Goal: Information Seeking & Learning: Find specific fact

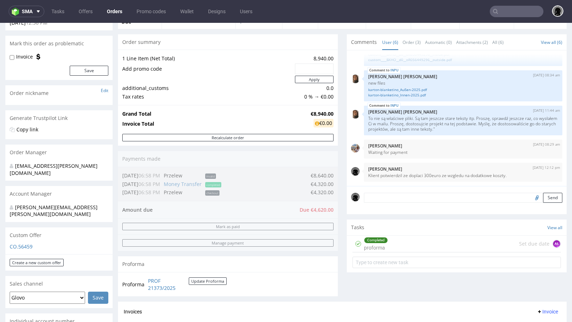
scroll to position [19, 0]
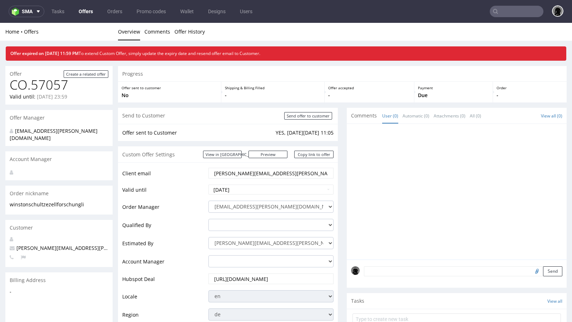
scroll to position [5, 0]
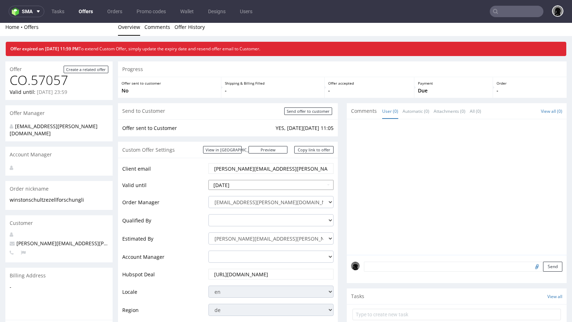
click at [244, 185] on input "[DATE]" at bounding box center [270, 185] width 125 height 10
click at [254, 144] on td "16" at bounding box center [258, 142] width 11 height 11
type input "[DATE]"
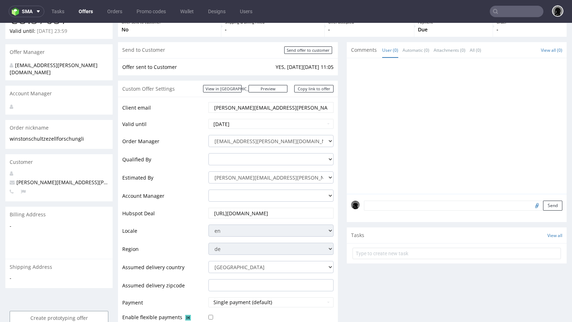
scroll to position [160, 0]
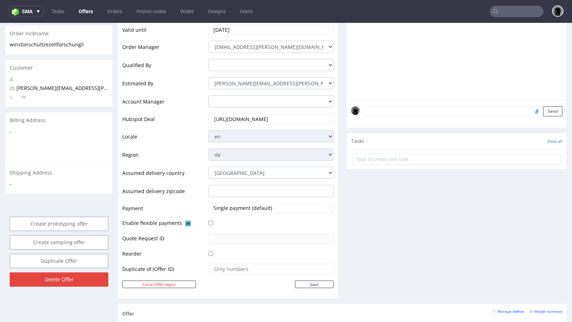
click at [303, 287] on td "Save" at bounding box center [270, 284] width 127 height 9
click at [300, 282] on input "Save" at bounding box center [314, 285] width 39 height 8
type input "In progress..."
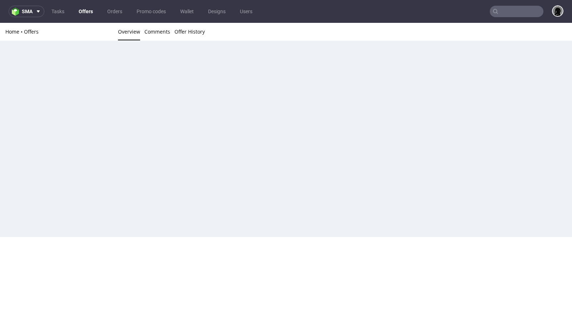
scroll to position [0, 0]
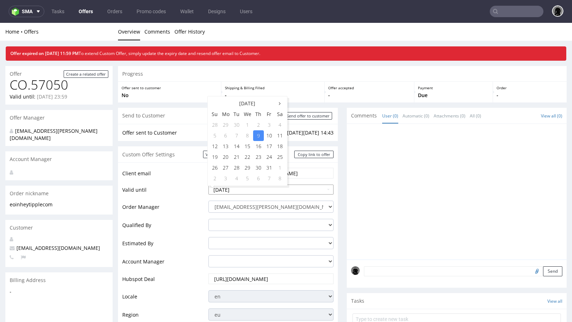
click at [242, 187] on input "[DATE]" at bounding box center [270, 190] width 125 height 10
click at [256, 149] on td "16" at bounding box center [258, 146] width 11 height 11
type input "2025-10-16"
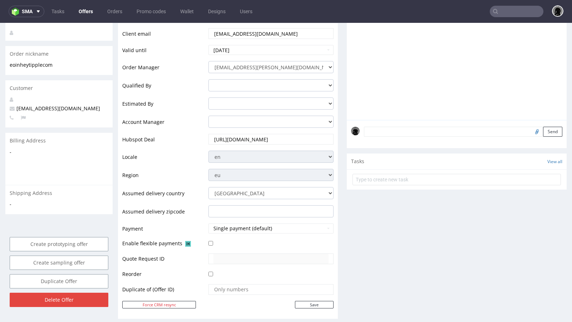
scroll to position [166, 0]
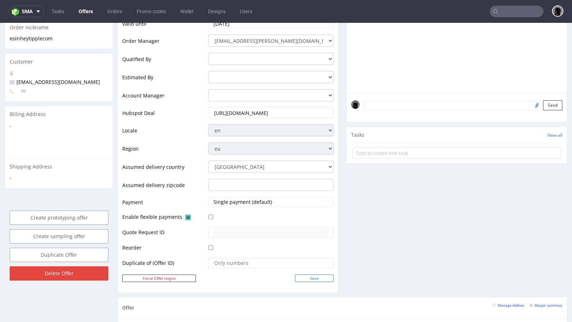
click at [295, 275] on input "Save" at bounding box center [314, 279] width 39 height 8
type input "In progress..."
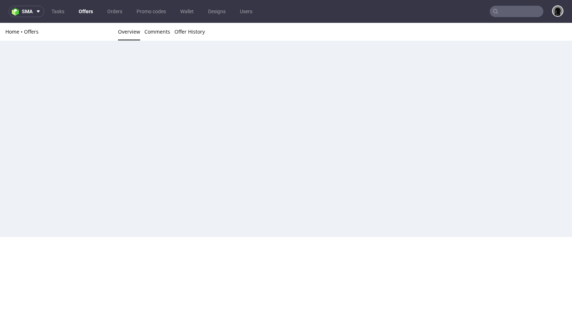
scroll to position [0, 0]
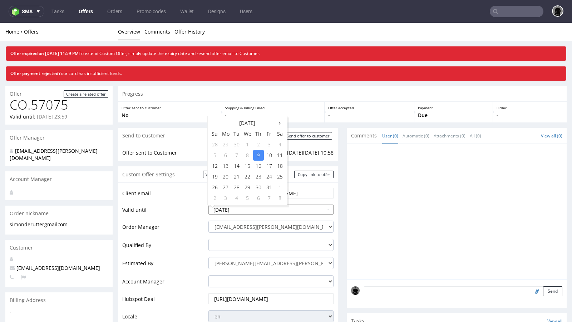
click at [243, 210] on input "2025-10-09" at bounding box center [270, 210] width 125 height 10
click at [255, 167] on td "16" at bounding box center [258, 166] width 11 height 11
type input "2025-10-16"
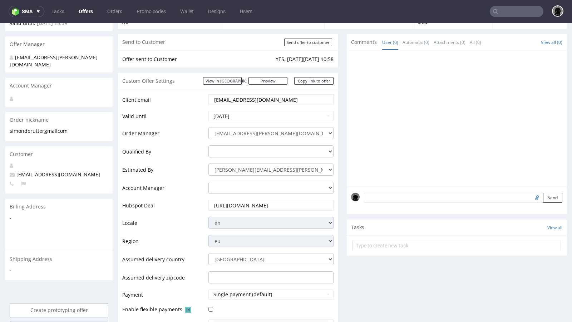
scroll to position [164, 0]
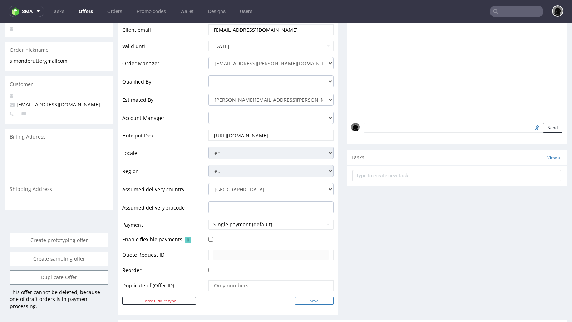
click at [300, 300] on input "Save" at bounding box center [314, 301] width 39 height 8
type input "In progress..."
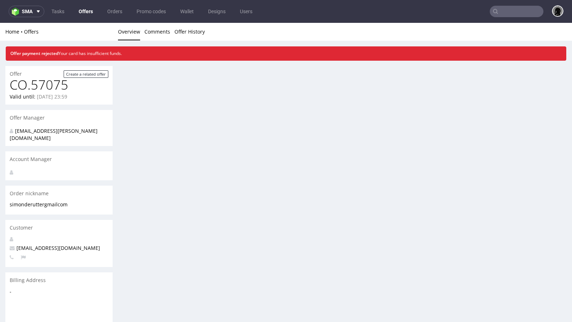
scroll to position [0, 0]
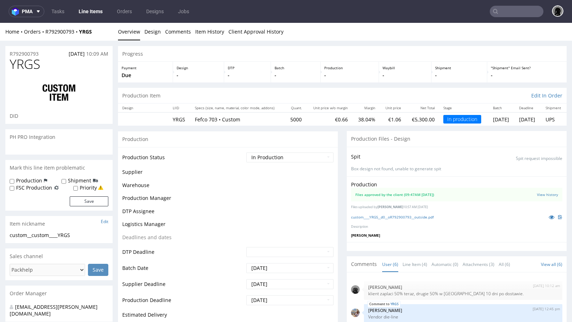
scroll to position [38, 0]
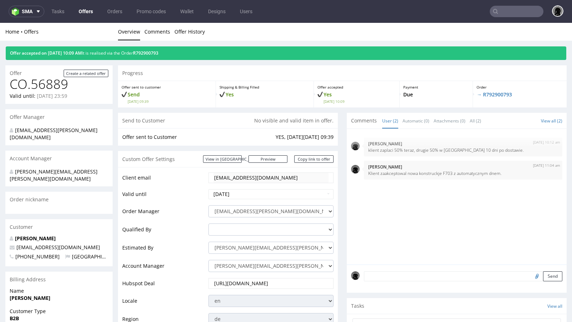
click at [76, 9] on link "Offers" at bounding box center [85, 11] width 23 height 11
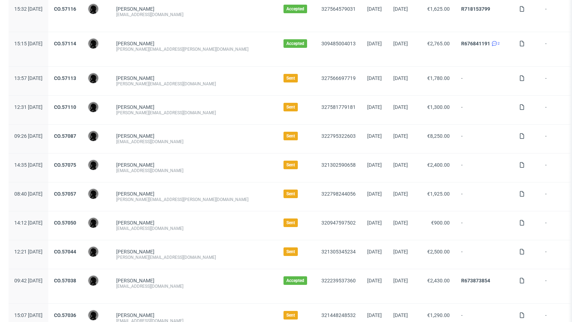
scroll to position [11, 0]
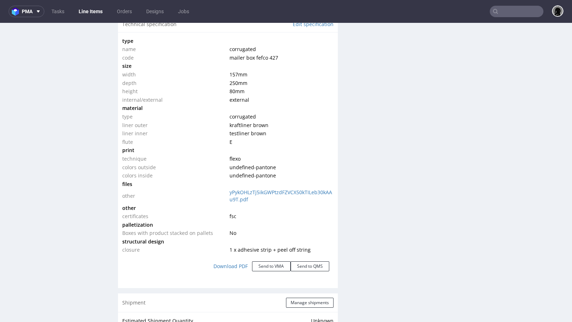
scroll to position [718, 0]
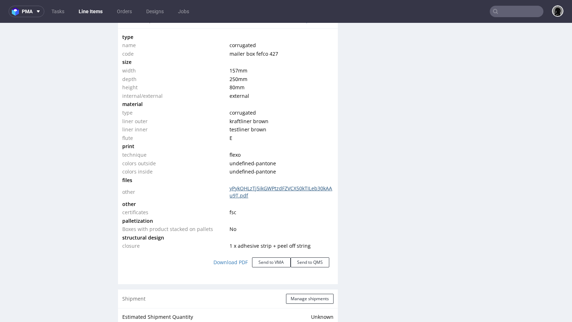
click at [245, 189] on link "yPykOHLzTj5ikGWPtzdFZVCX50kTILeb30kAAu9T.pdf" at bounding box center [280, 192] width 103 height 14
click at [392, 143] on div "Production Files - Design Spit Spit request impossible Box design not found, un…" at bounding box center [457, 126] width 220 height 1352
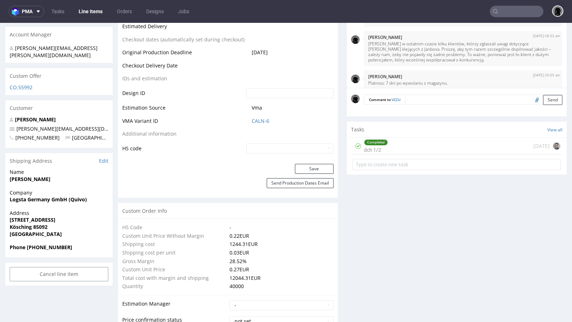
scroll to position [366, 0]
drag, startPoint x: 56, startPoint y: 125, endPoint x: 15, endPoint y: 120, distance: 41.7
click at [15, 135] on p "+4917632723071 Austria" at bounding box center [59, 138] width 99 height 7
copy span "+4917632723071"
click at [236, 140] on td "Additional information" at bounding box center [183, 136] width 122 height 13
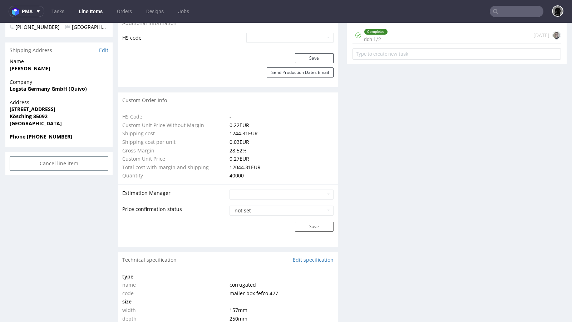
scroll to position [351, 0]
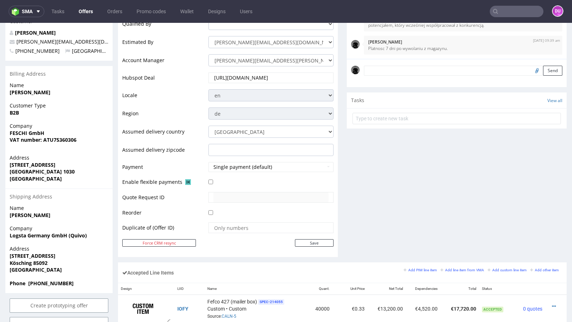
scroll to position [198, 0]
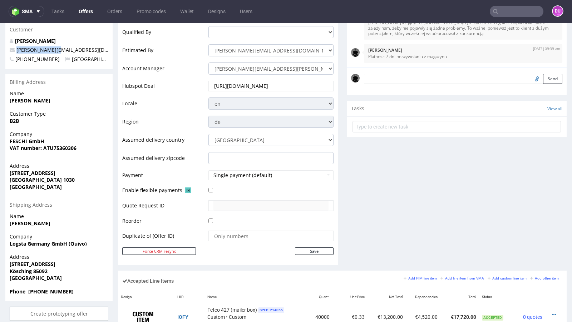
drag, startPoint x: 61, startPoint y: 36, endPoint x: 17, endPoint y: 34, distance: 44.4
click at [17, 46] on p "tim@feschi.shop" at bounding box center [59, 49] width 99 height 7
copy span "tim@feschi.shop"
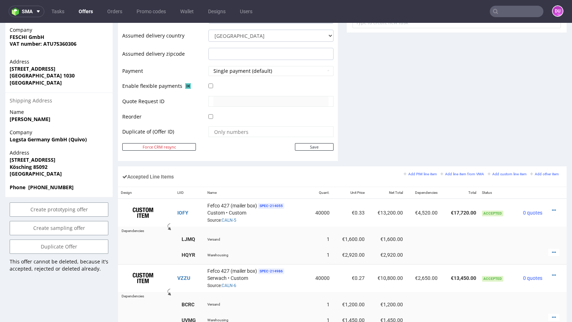
scroll to position [303, 0]
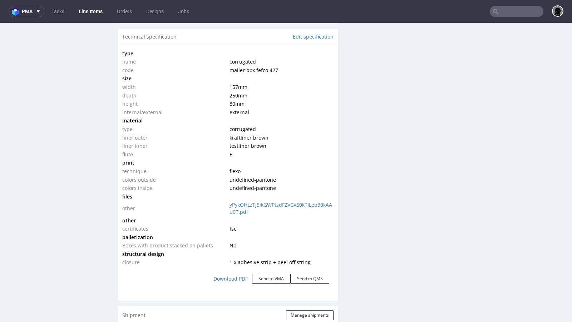
scroll to position [700, 0]
click at [326, 139] on td "kraftliner brown" at bounding box center [280, 139] width 105 height 9
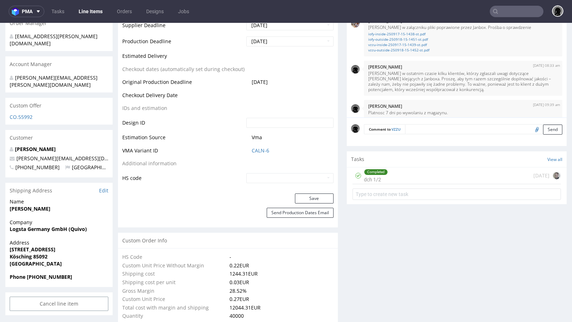
scroll to position [327, 0]
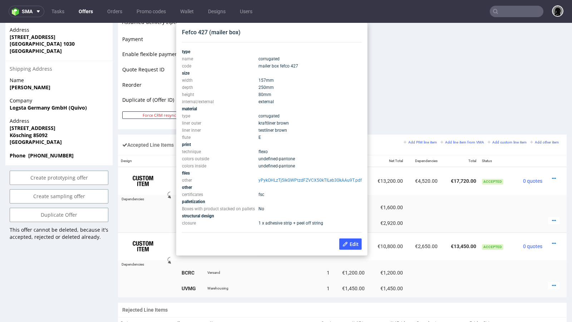
scroll to position [331, 0]
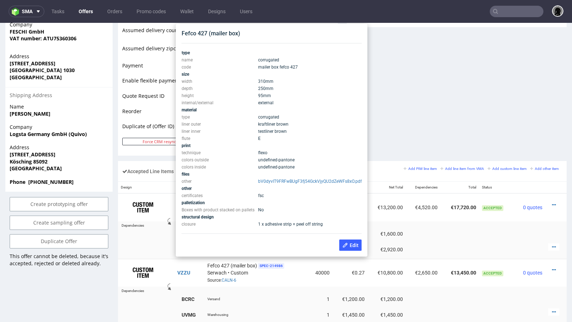
scroll to position [306, 0]
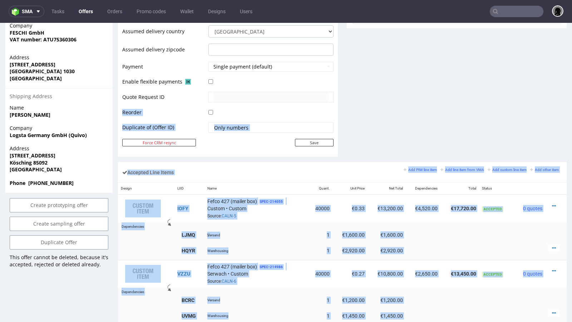
click at [262, 238] on td "Versand" at bounding box center [256, 234] width 104 height 13
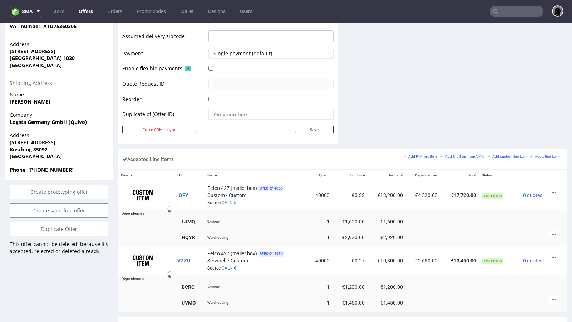
scroll to position [324, 0]
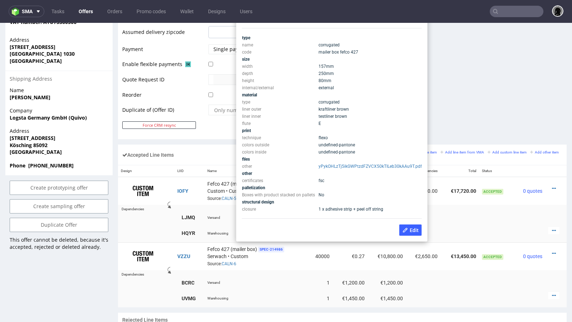
drag, startPoint x: 334, startPoint y: 81, endPoint x: 242, endPoint y: 66, distance: 92.7
click at [242, 66] on tbody "type name corrugated code mailer box fefco 427 size width 157 mm depth 250 mm h…" at bounding box center [332, 123] width 180 height 179
copy tbody "width 157 mm depth 250 mm height 80 mm"
drag, startPoint x: 334, startPoint y: 66, endPoint x: 318, endPoint y: 66, distance: 16.1
click at [318, 66] on td "157 mm" at bounding box center [369, 66] width 105 height 7
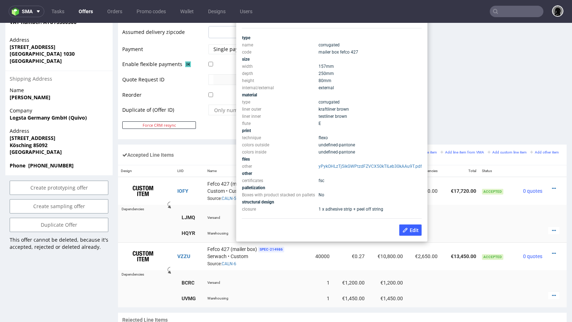
copy span "157 mm"
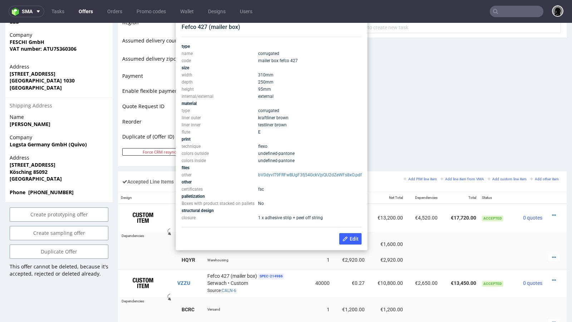
scroll to position [287, 0]
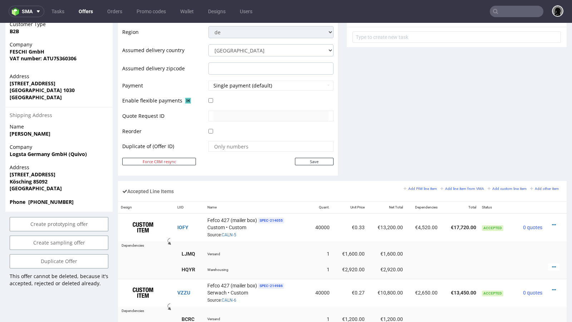
click at [278, 184] on div "Accepted Line Items Add PIM line item Add line item from VMA Add custom line it…" at bounding box center [342, 191] width 449 height 20
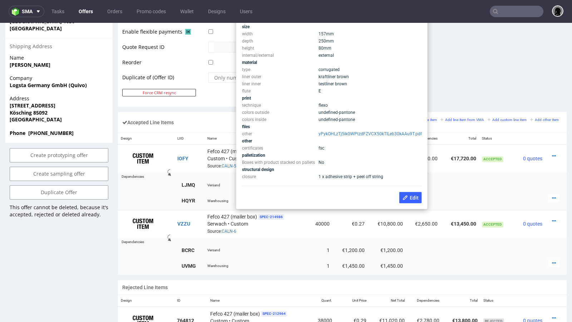
scroll to position [353, 0]
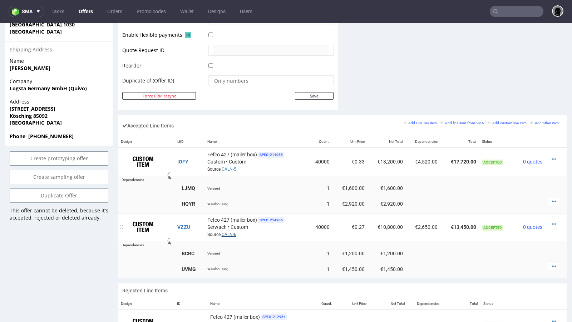
click at [226, 232] on link "CALN-6" at bounding box center [229, 234] width 15 height 5
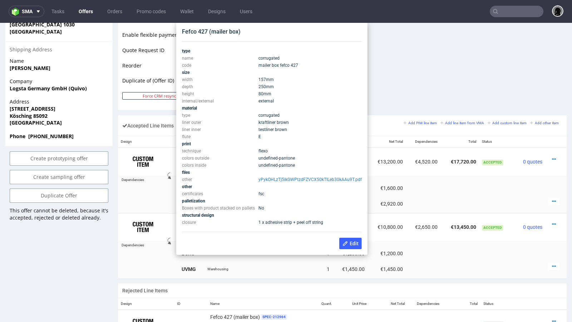
scroll to position [351, 0]
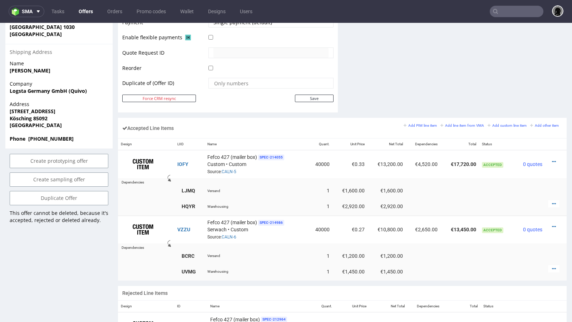
click at [276, 61] on td at bounding box center [270, 55] width 127 height 17
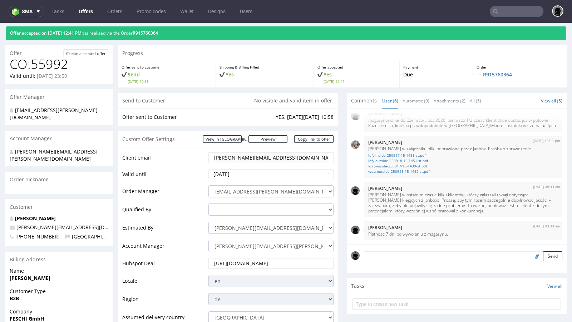
scroll to position [0, 0]
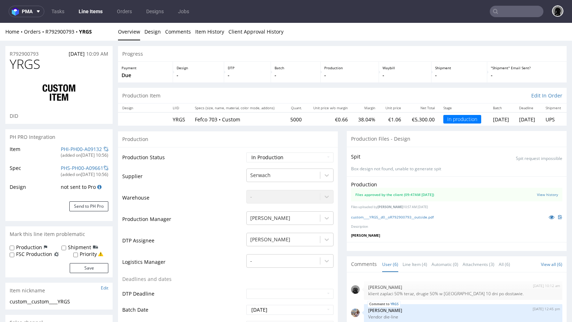
scroll to position [38, 0]
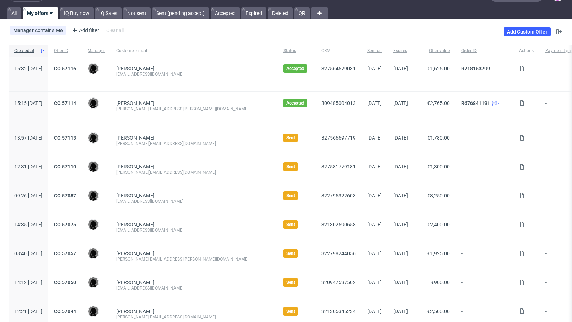
scroll to position [19, 0]
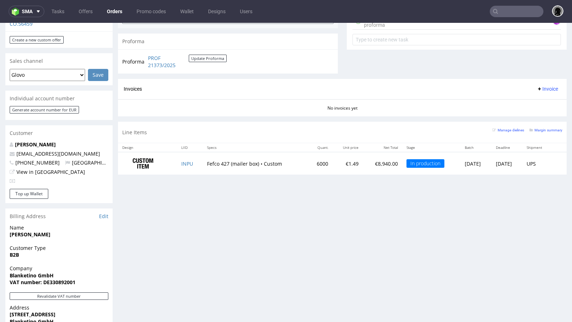
scroll to position [13, 0]
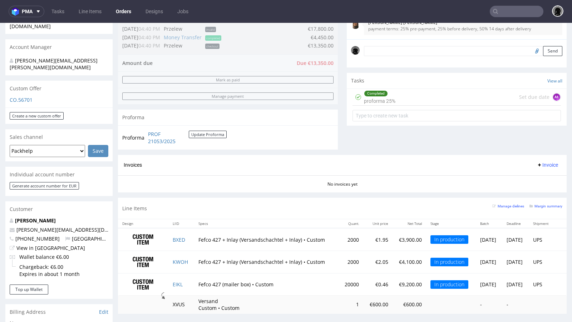
scroll to position [182, 0]
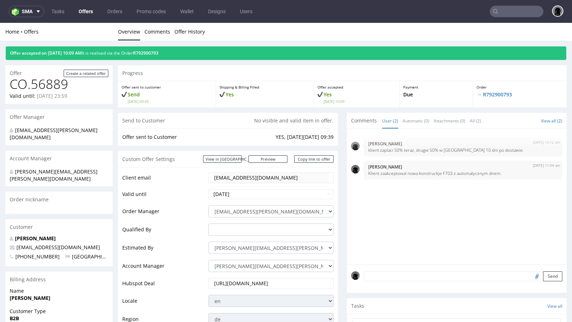
click at [287, 30] on ul "Overview Comments Offer History" at bounding box center [342, 31] width 449 height 7
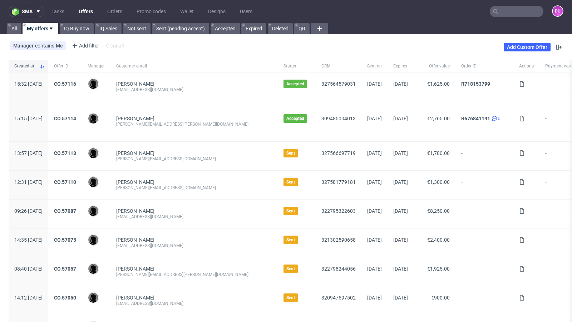
click at [504, 13] on input "text" at bounding box center [517, 11] width 54 height 11
paste input "[DOMAIN_NAME][EMAIL_ADDRESS][DOMAIN_NAME]"
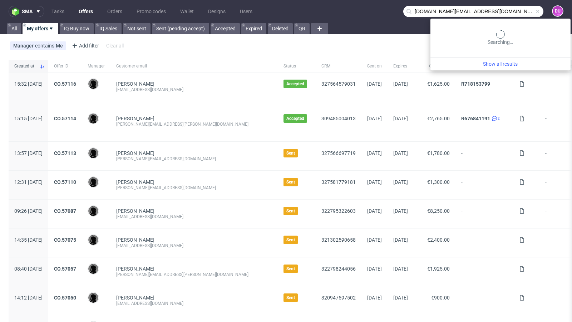
type input "[DOMAIN_NAME][EMAIL_ADDRESS][DOMAIN_NAME]"
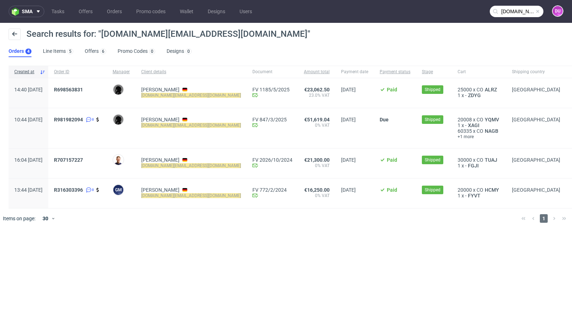
click at [273, 39] on div "Search results for: "[DOMAIN_NAME][EMAIL_ADDRESS][DOMAIN_NAME]"" at bounding box center [286, 37] width 555 height 17
drag, startPoint x: 111, startPoint y: 89, endPoint x: 75, endPoint y: 88, distance: 36.1
click at [75, 88] on div "R698563831" at bounding box center [77, 93] width 59 height 30
copy span "R698563831"
click at [539, 13] on span at bounding box center [538, 12] width 6 height 6
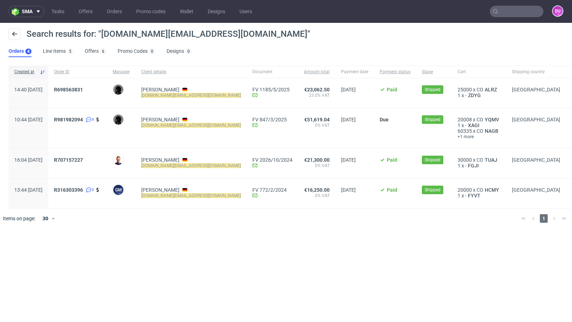
click at [518, 10] on input "text" at bounding box center [517, 11] width 54 height 11
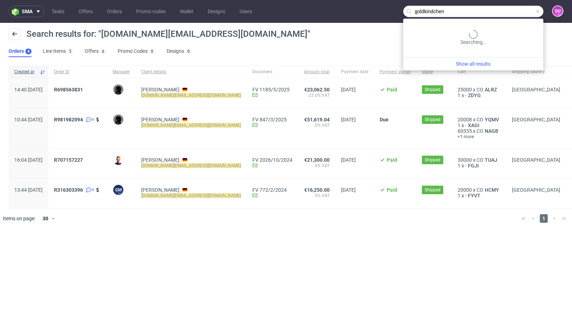
type input "goldkindchen"
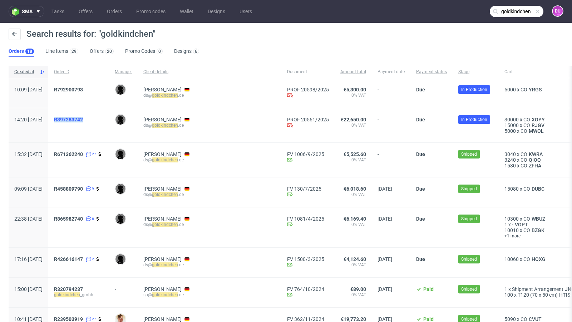
drag, startPoint x: 109, startPoint y: 120, endPoint x: 76, endPoint y: 118, distance: 33.0
click at [76, 118] on div "R397283742" at bounding box center [78, 120] width 49 height 6
copy span "R397283742"
click at [222, 151] on div "Dominik Schulz ds@ goldkindchen .de" at bounding box center [210, 160] width 144 height 34
drag, startPoint x: 72, startPoint y: 154, endPoint x: 105, endPoint y: 157, distance: 32.6
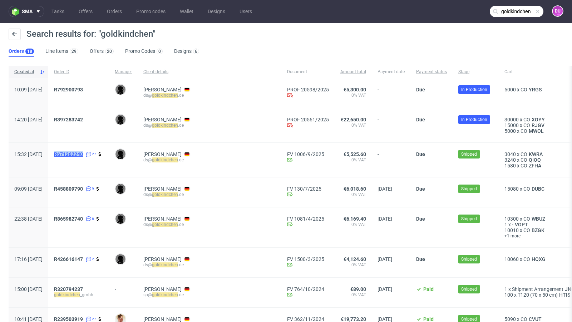
click at [105, 157] on div "R671362240 27" at bounding box center [78, 160] width 61 height 34
copy span "R671362240"
click at [85, 10] on link "Offers" at bounding box center [85, 11] width 23 height 11
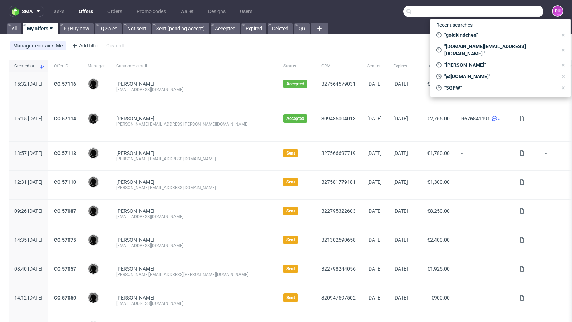
click at [497, 12] on input "text" at bounding box center [473, 11] width 140 height 11
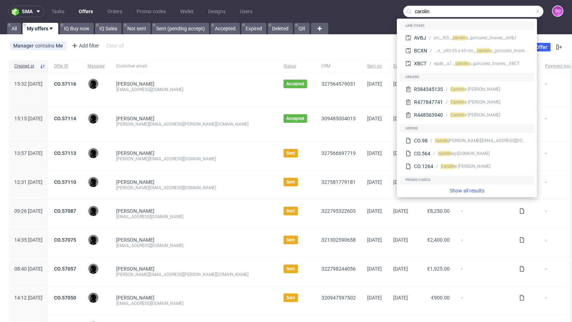
type input "carolin"
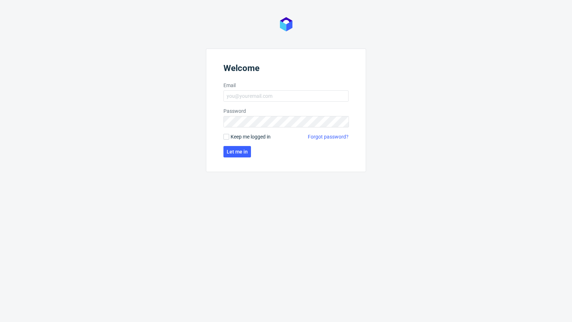
click at [271, 103] on form "Welcome Email Password Keep me logged in Forgot password? Let me in" at bounding box center [286, 111] width 160 height 124
click at [267, 99] on input "Email" at bounding box center [285, 95] width 125 height 11
type input "[EMAIL_ADDRESS][PERSON_NAME][DOMAIN_NAME]"
click at [228, 152] on span "Let me in" at bounding box center [237, 151] width 21 height 5
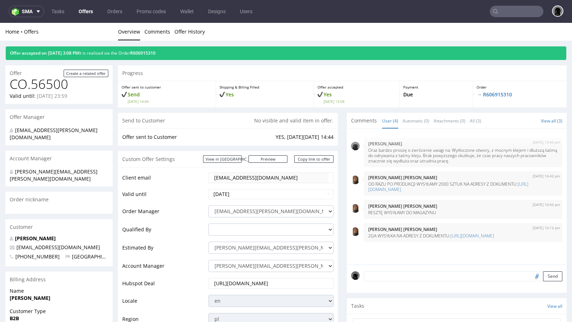
click at [512, 14] on input "text" at bounding box center [517, 11] width 54 height 11
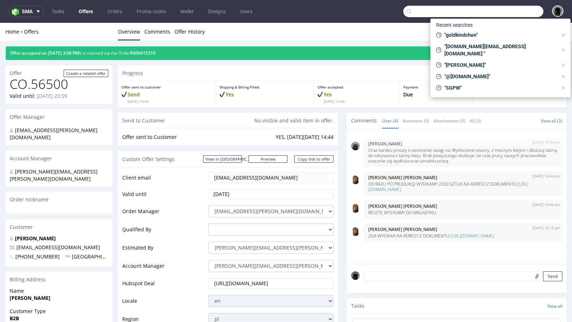
paste input "@[DOMAIN_NAME]>"
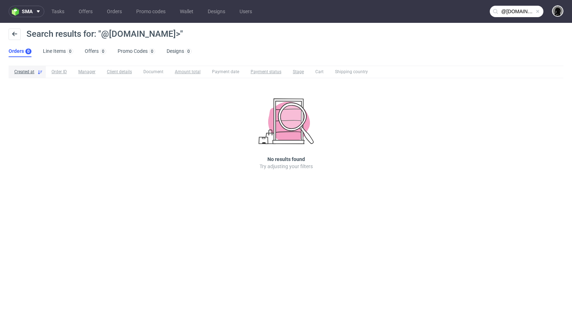
click at [515, 13] on input "@[DOMAIN_NAME]>" at bounding box center [517, 11] width 54 height 11
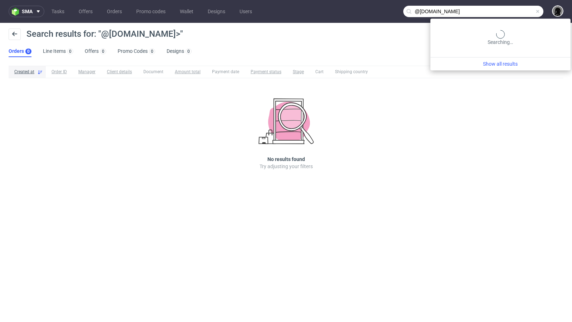
type input "@[DOMAIN_NAME]"
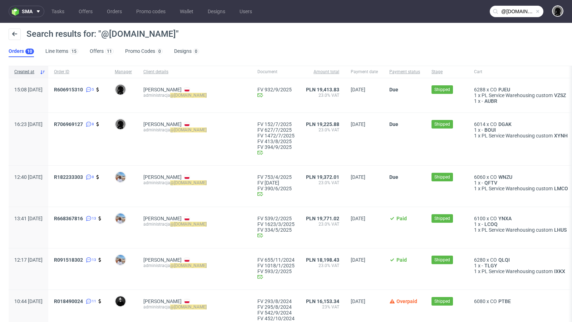
click at [468, 86] on div "6288 x CO PJEU 1 x PL Service Warehousing custom VZSZ 1 x - AUBR" at bounding box center [521, 95] width 107 height 34
click at [497, 87] on span "PJEU" at bounding box center [504, 90] width 15 height 6
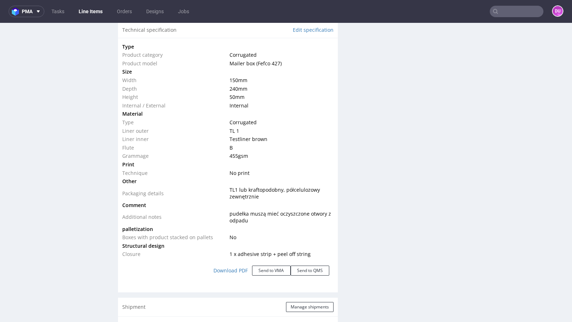
scroll to position [709, 0]
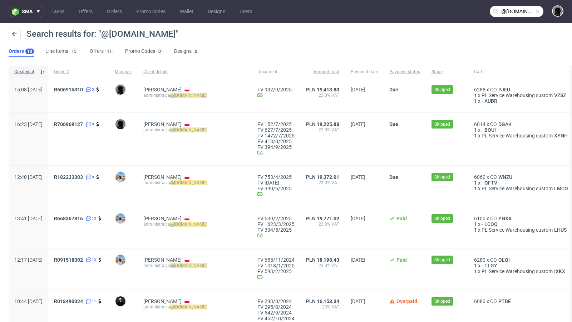
click at [468, 120] on div "6014 x CO DGAK 1 x - BOUI 1 x PL Service Warehousing custom XYNH" at bounding box center [521, 139] width 107 height 53
click at [497, 122] on span "DGAK" at bounding box center [505, 125] width 16 height 6
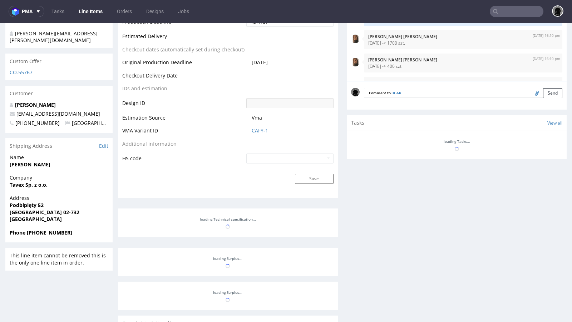
scroll to position [65, 0]
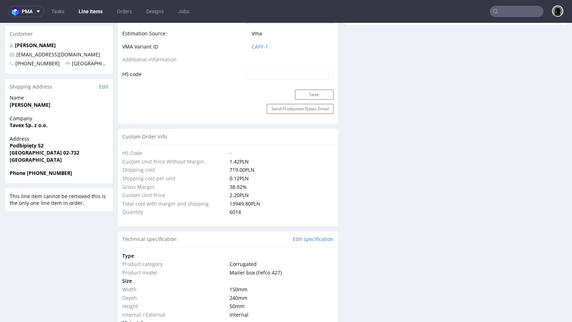
select select "in_progress"
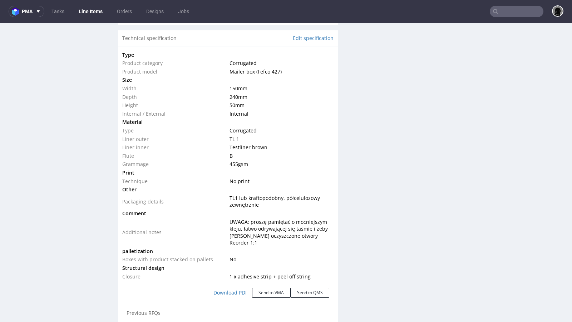
scroll to position [698, 0]
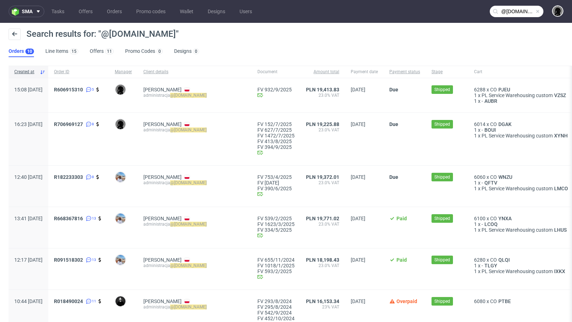
click at [521, 14] on input "@[DOMAIN_NAME]" at bounding box center [517, 11] width 54 height 11
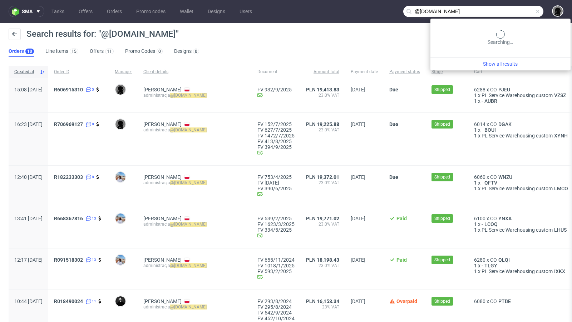
click at [521, 14] on input "@[DOMAIN_NAME]" at bounding box center [473, 11] width 140 height 11
paste input "[DOMAIN_NAME][EMAIL_ADDRESS][DOMAIN_NAME]"
type input "[DOMAIN_NAME][EMAIL_ADDRESS][DOMAIN_NAME]"
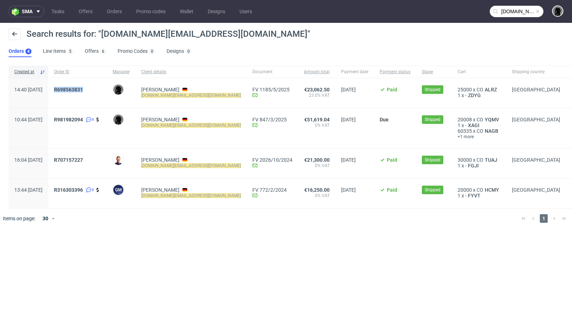
drag, startPoint x: 109, startPoint y: 90, endPoint x: 75, endPoint y: 89, distance: 34.0
click at [75, 89] on div "R698563831" at bounding box center [77, 93] width 59 height 30
copy span "R698563831"
